Goal: Task Accomplishment & Management: Manage account settings

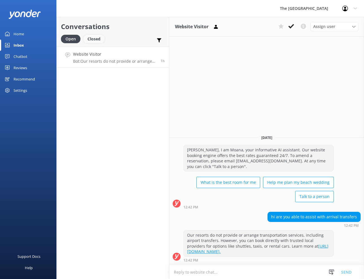
click at [94, 38] on div "Closed" at bounding box center [93, 39] width 21 height 8
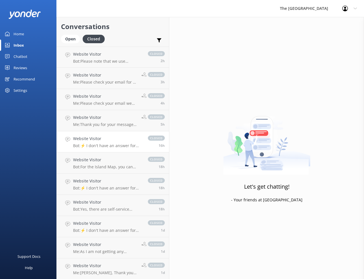
click at [99, 145] on p "Bot: ⚡ I don't have an answer for that in my knowledge base. Please try and rep…" at bounding box center [107, 145] width 69 height 5
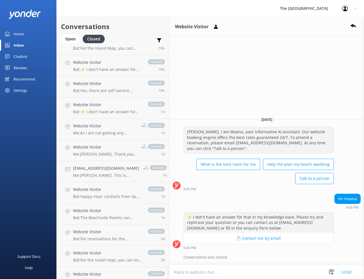
scroll to position [127, 0]
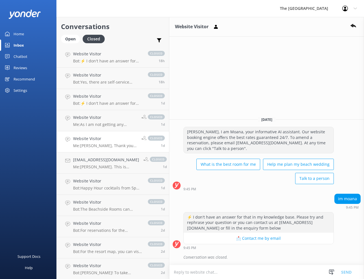
click at [85, 140] on h4 "Website Visitor" at bounding box center [105, 139] width 64 height 6
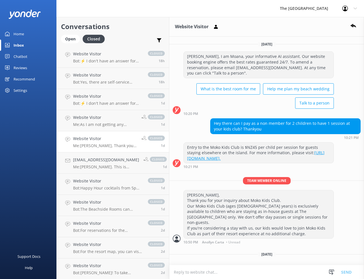
scroll to position [9, 0]
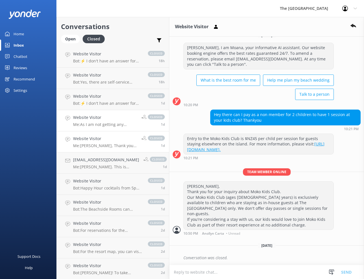
click at [100, 125] on p "Me: As I am not getting any response, I will now close this chat box. Please fe…" at bounding box center [105, 124] width 64 height 5
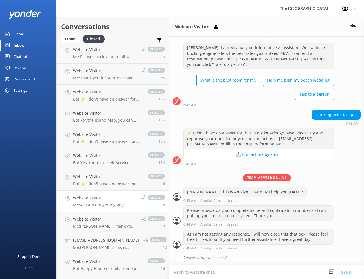
scroll to position [42, 0]
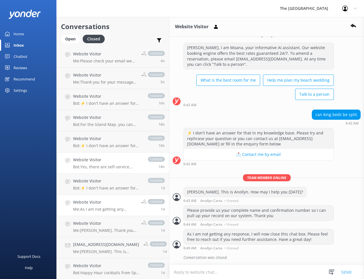
click at [86, 162] on h4 "Website Visitor" at bounding box center [107, 160] width 69 height 6
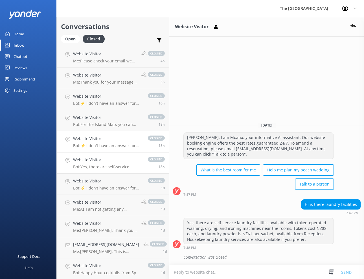
click at [92, 148] on link "Website Visitor Bot: ⚡ I don't have an answer for that in my knowledge base. Pl…" at bounding box center [113, 141] width 112 height 21
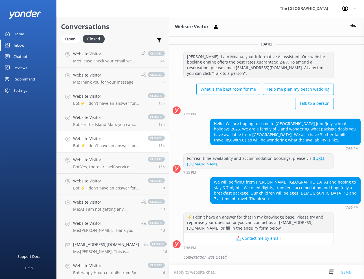
scroll to position [5, 0]
click at [89, 104] on p "Bot: ⚡ I don't have an answer for that in my knowledge base. Please try and rep…" at bounding box center [107, 103] width 69 height 5
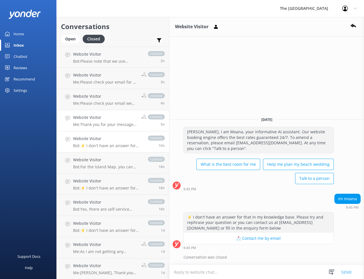
click at [90, 112] on link "Website Visitor Me: Thank you for your message after checking our booking engin…" at bounding box center [113, 120] width 112 height 21
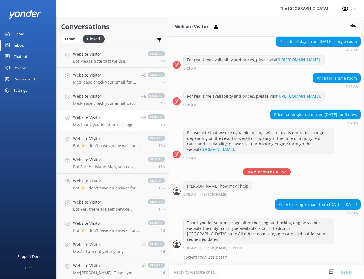
scroll to position [98, 0]
click at [90, 95] on h4 "Website Visitor" at bounding box center [105, 96] width 64 height 6
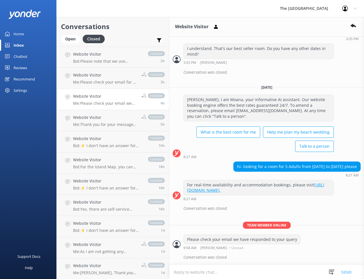
scroll to position [641, 0]
click at [95, 81] on p "Me: Please check your email for a response that has been sent" at bounding box center [105, 82] width 64 height 5
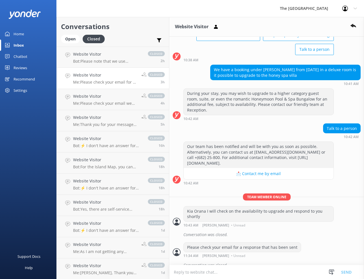
scroll to position [197, 0]
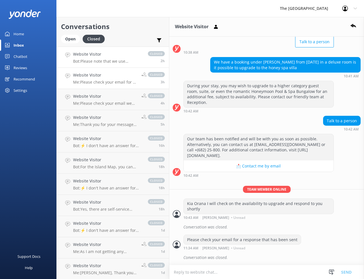
click at [95, 58] on div "Website Visitor Bot: Please note that we use dynamic pricing, which means our r…" at bounding box center [107, 57] width 69 height 12
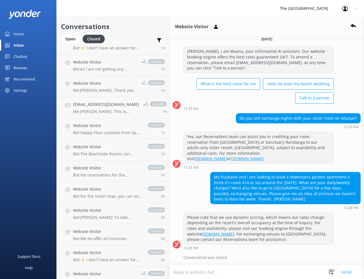
scroll to position [214, 0]
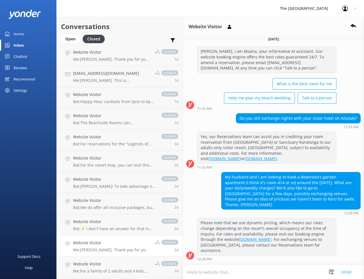
click at [92, 249] on p "Me: [PERSON_NAME]. Thank you for your message. For room availability, we still …" at bounding box center [112, 249] width 78 height 5
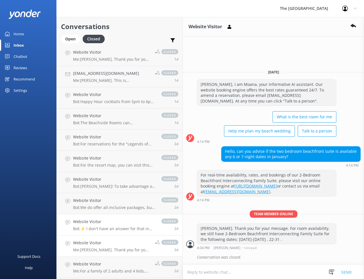
click at [94, 225] on div "Website Visitor Bot: ⚡ I don't have an answer for that in my knowledge base. Pl…" at bounding box center [114, 225] width 83 height 12
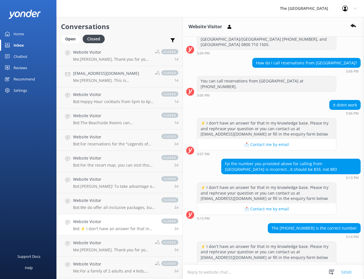
scroll to position [299, 0]
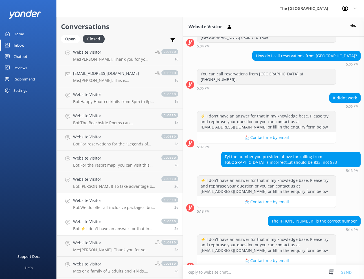
click at [109, 205] on p "Bot: We do offer all-inclusive packages, but we strongly advise guests against …" at bounding box center [114, 207] width 83 height 5
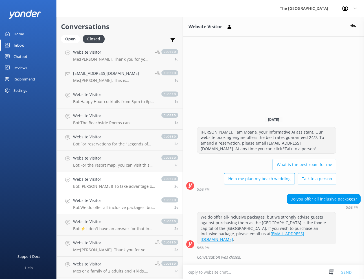
click at [90, 185] on p "Bot: [PERSON_NAME]! To take advantage of our exclusive offers, including the 30…" at bounding box center [114, 186] width 83 height 5
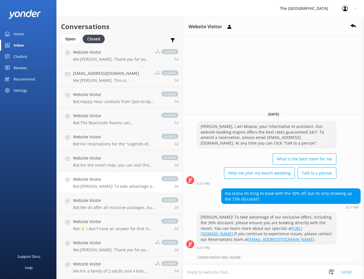
click at [95, 166] on p "Bot: For the resort map, you can visit this link and click on "resort Map" at t…" at bounding box center [114, 165] width 83 height 5
click at [97, 143] on p "Bot: For reservations for the "Legends of Polynesia" Island Night Umu Feast and…" at bounding box center [114, 144] width 83 height 5
click at [111, 121] on p "Bot: The Beachside Rooms can accommodate up to 2 Adults and 2 Infants/Kids on t…" at bounding box center [114, 122] width 83 height 5
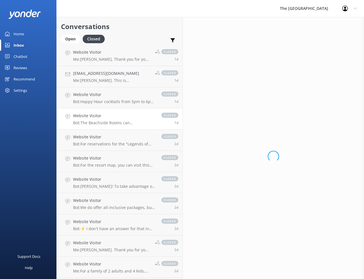
click at [15, 30] on div "Home" at bounding box center [19, 33] width 10 height 11
click at [16, 34] on div "Home" at bounding box center [19, 33] width 10 height 11
click at [20, 66] on div "Reviews" at bounding box center [21, 67] width 14 height 11
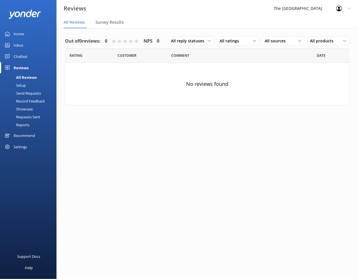
click at [17, 46] on div "Inbox" at bounding box center [19, 45] width 10 height 11
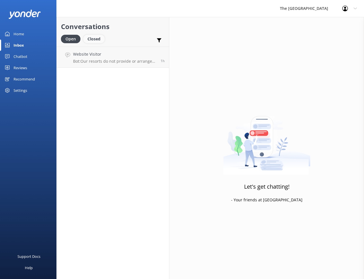
click at [97, 40] on div "Closed" at bounding box center [93, 39] width 21 height 8
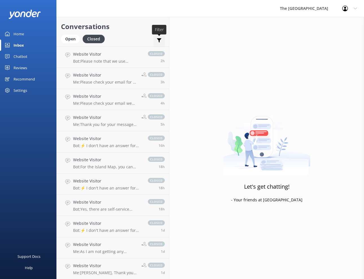
click at [161, 39] on use at bounding box center [159, 40] width 5 height 4
click at [135, 36] on div "Open Closed Important Converted Assigned to me Unassigned" at bounding box center [113, 42] width 104 height 14
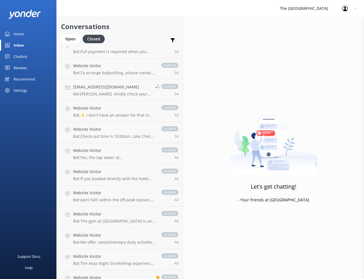
scroll to position [536, 0]
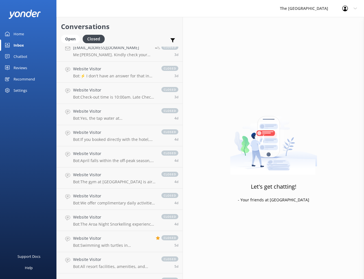
click at [356, 8] on use at bounding box center [355, 9] width 3 height 2
click at [336, 26] on link "Profile Settings" at bounding box center [336, 24] width 56 height 14
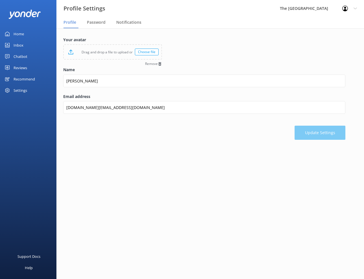
click at [353, 8] on div "Profile Settings Logout" at bounding box center [350, 8] width 29 height 17
click at [185, 3] on div "Profile Settings The [GEOGRAPHIC_DATA] Profile Settings Logout" at bounding box center [182, 8] width 364 height 17
click at [111, 188] on main "Your avatar Drag and drop a file to upload or Choose file Remove Name [PERSON_N…" at bounding box center [210, 153] width 308 height 251
click at [21, 44] on div "Inbox" at bounding box center [19, 45] width 10 height 11
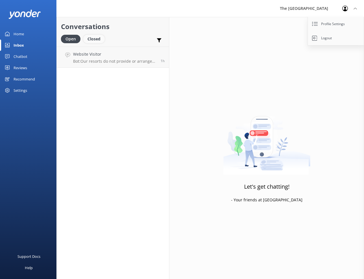
click at [94, 38] on div "Closed" at bounding box center [93, 39] width 21 height 8
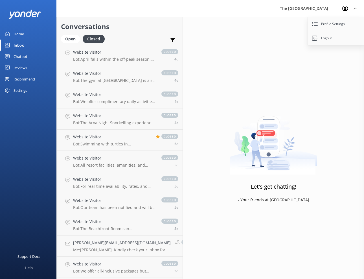
scroll to position [648, 0]
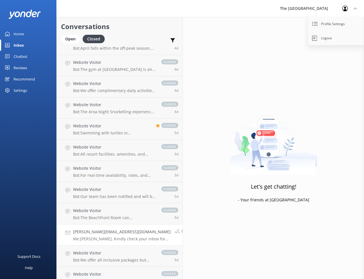
click at [88, 239] on p "Me: [PERSON_NAME]. Kindly check your inbox for my reply to your inquiry. Thank …" at bounding box center [122, 238] width 98 height 5
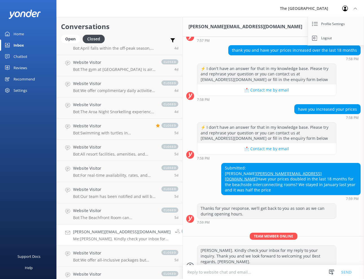
scroll to position [188, 0]
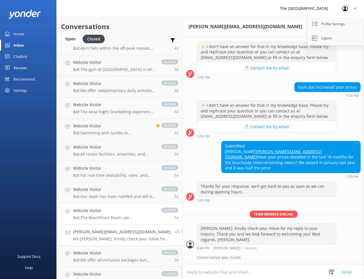
click at [98, 217] on p "Bot: The Beachfront Room can accommodate up to 2 adults and 2 infants/kids on t…" at bounding box center [114, 217] width 83 height 5
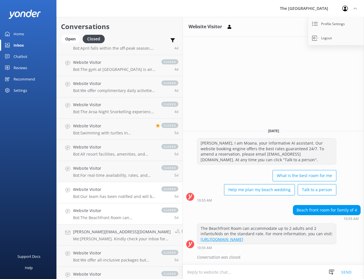
click at [81, 192] on h4 "Website Visitor" at bounding box center [114, 189] width 83 height 6
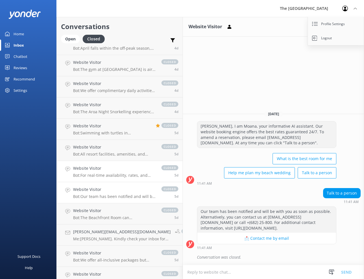
click at [86, 175] on p "Bot: For real-time availability, rates, and bookings of our Beachfront Room, pl…" at bounding box center [114, 175] width 83 height 5
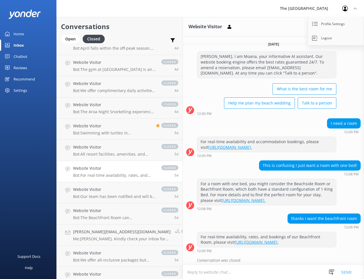
scroll to position [25, 0]
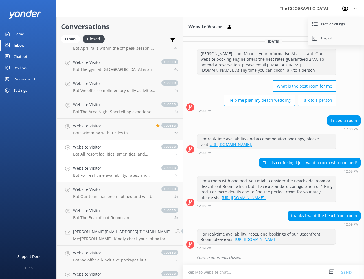
click at [88, 152] on p "Bot: All resort facilities, amenities, and services, including the restaurant, …" at bounding box center [114, 154] width 83 height 5
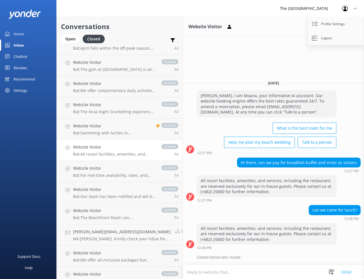
click at [20, 33] on div "Home" at bounding box center [19, 33] width 10 height 11
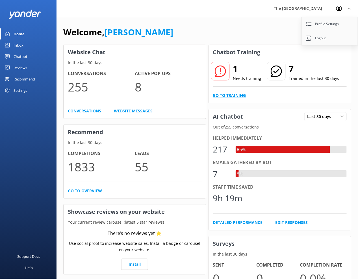
click at [228, 96] on link "Go to Training" at bounding box center [229, 95] width 33 height 6
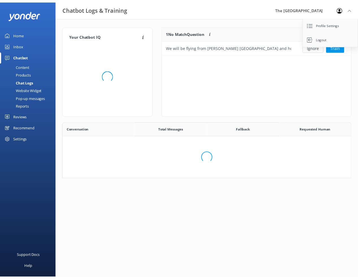
scroll to position [22, 182]
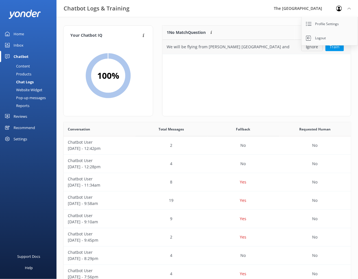
click at [311, 47] on button "Ignore" at bounding box center [311, 47] width 21 height 8
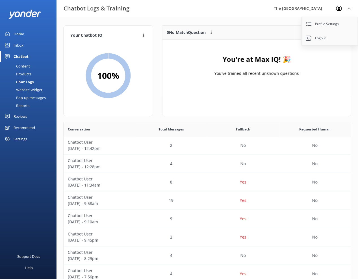
click at [26, 66] on div "Content" at bounding box center [16, 66] width 27 height 8
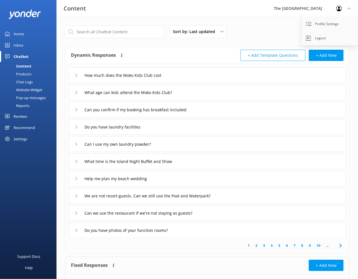
click at [25, 73] on div "Products" at bounding box center [17, 74] width 28 height 8
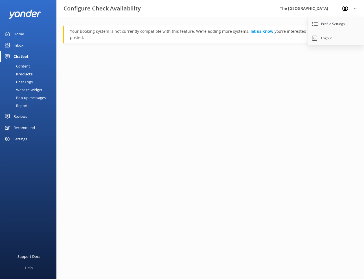
click at [25, 82] on div "Chat Logs" at bounding box center [17, 82] width 29 height 8
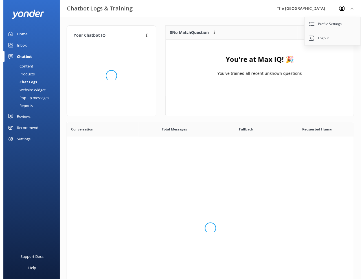
scroll to position [192, 281]
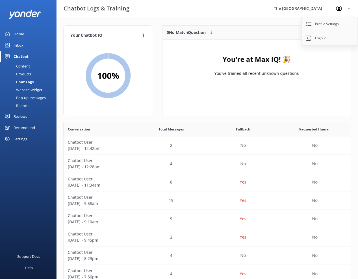
click at [23, 91] on div "Website Widget" at bounding box center [22, 90] width 39 height 8
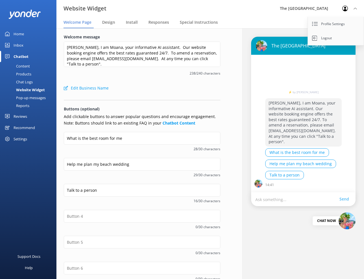
click at [28, 97] on div "Pop-up messages" at bounding box center [24, 98] width 42 height 8
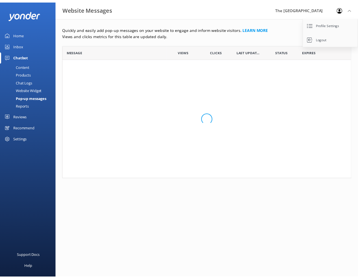
scroll to position [6, 6]
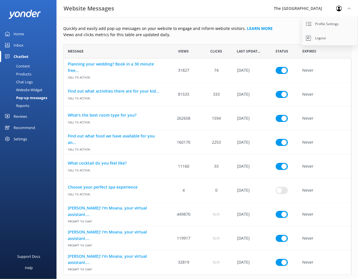
click at [27, 105] on div "Reports" at bounding box center [16, 106] width 26 height 8
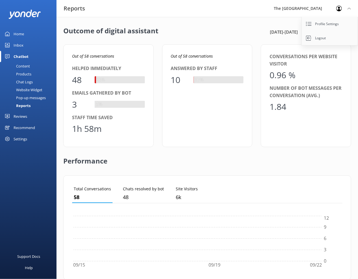
scroll to position [50, 264]
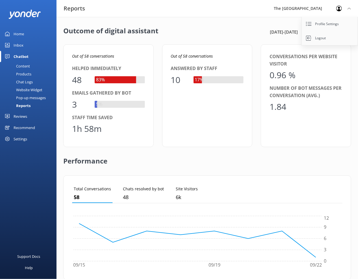
click at [21, 56] on div "Chatbot" at bounding box center [21, 56] width 15 height 11
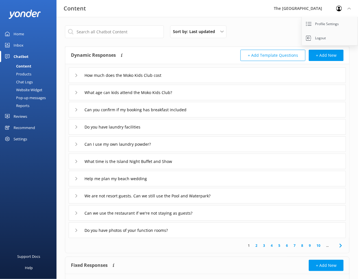
click at [23, 65] on div "Content" at bounding box center [17, 66] width 28 height 8
click at [23, 75] on div "Products" at bounding box center [17, 74] width 28 height 8
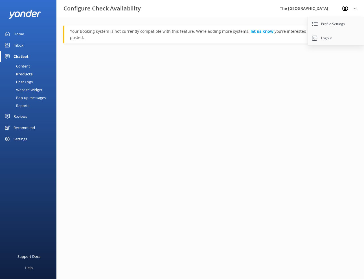
click at [28, 82] on div "Chat Logs" at bounding box center [17, 82] width 29 height 8
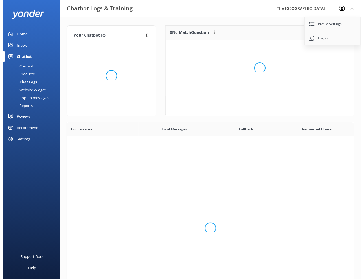
scroll to position [192, 281]
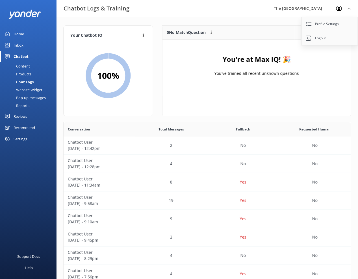
click at [26, 88] on div "Website Widget" at bounding box center [22, 90] width 39 height 8
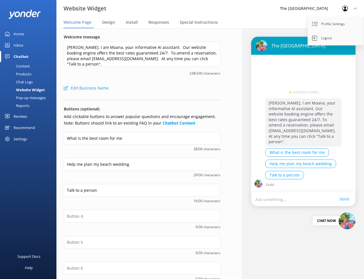
click at [325, 62] on div "⚡ by [PERSON_NAME], I am Moana, your informative AI assistant. Our website book…" at bounding box center [303, 122] width 77 height 131
click at [356, 9] on icon at bounding box center [355, 8] width 3 height 3
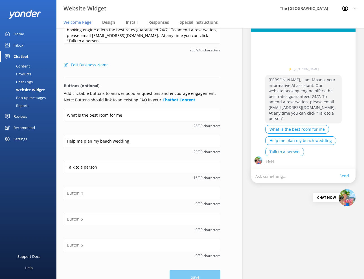
scroll to position [34, 0]
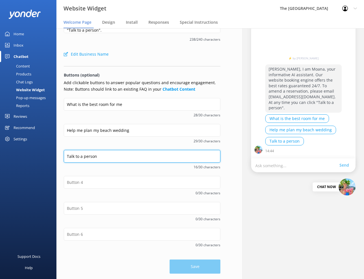
click at [101, 154] on input "Talk to a person" at bounding box center [142, 156] width 157 height 13
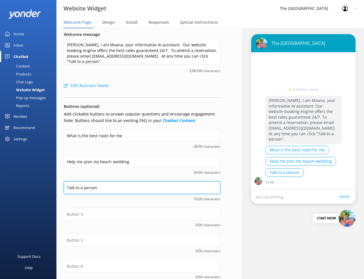
scroll to position [1, 0]
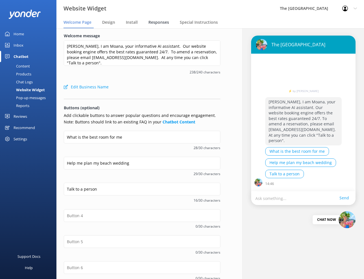
click at [154, 22] on span "Responses" at bounding box center [159, 22] width 21 height 6
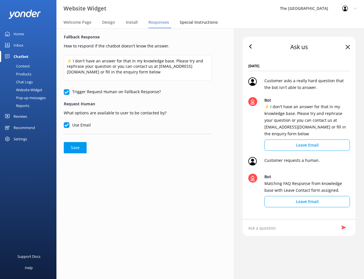
click at [191, 21] on span "Special Instructions" at bounding box center [199, 22] width 38 height 6
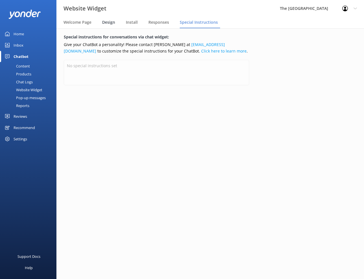
click at [106, 22] on span "Design" at bounding box center [108, 22] width 13 height 6
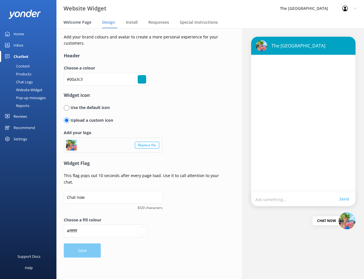
click at [76, 23] on span "Welcome Page" at bounding box center [78, 22] width 28 height 6
